Goal: Information Seeking & Learning: Learn about a topic

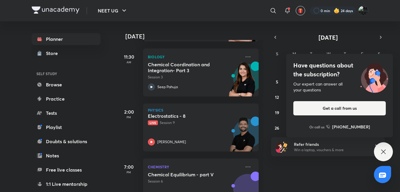
scroll to position [162, 0]
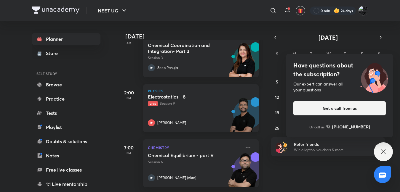
click at [173, 109] on div "Electrostatics - 8 Live Session 9 Prateek Jain" at bounding box center [194, 110] width 93 height 33
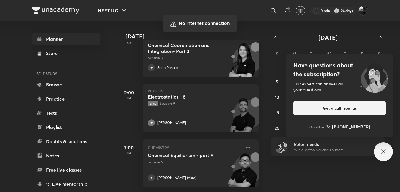
click at [224, 59] on div at bounding box center [200, 96] width 400 height 192
